Goal: Information Seeking & Learning: Understand process/instructions

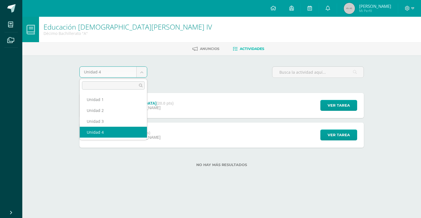
click at [126, 74] on body "Mis cursos Archivos Cerrar panel Biología [PERSON_NAME] IV Décimo Bachillerato …" at bounding box center [210, 92] width 421 height 184
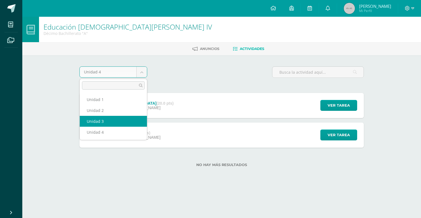
select select "Unidad 3"
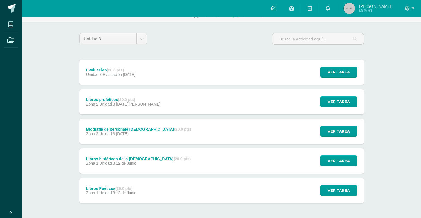
scroll to position [55, 0]
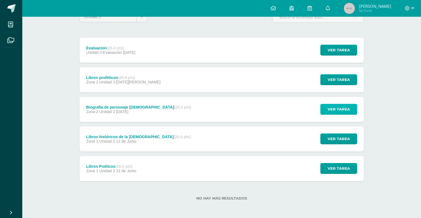
click at [326, 106] on button "Ver tarea" at bounding box center [338, 109] width 37 height 11
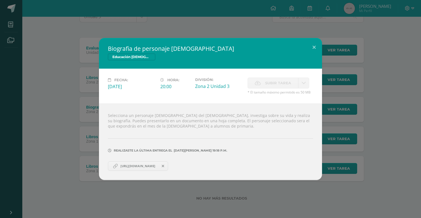
click at [141, 163] on link "https://docs.google.com/document/d/1Pd1PN6dPtBBRzIxxaYqaw_WykuLCoVsKdXHK03d4jfI…" at bounding box center [138, 165] width 60 height 9
